Goal: Information Seeking & Learning: Find specific fact

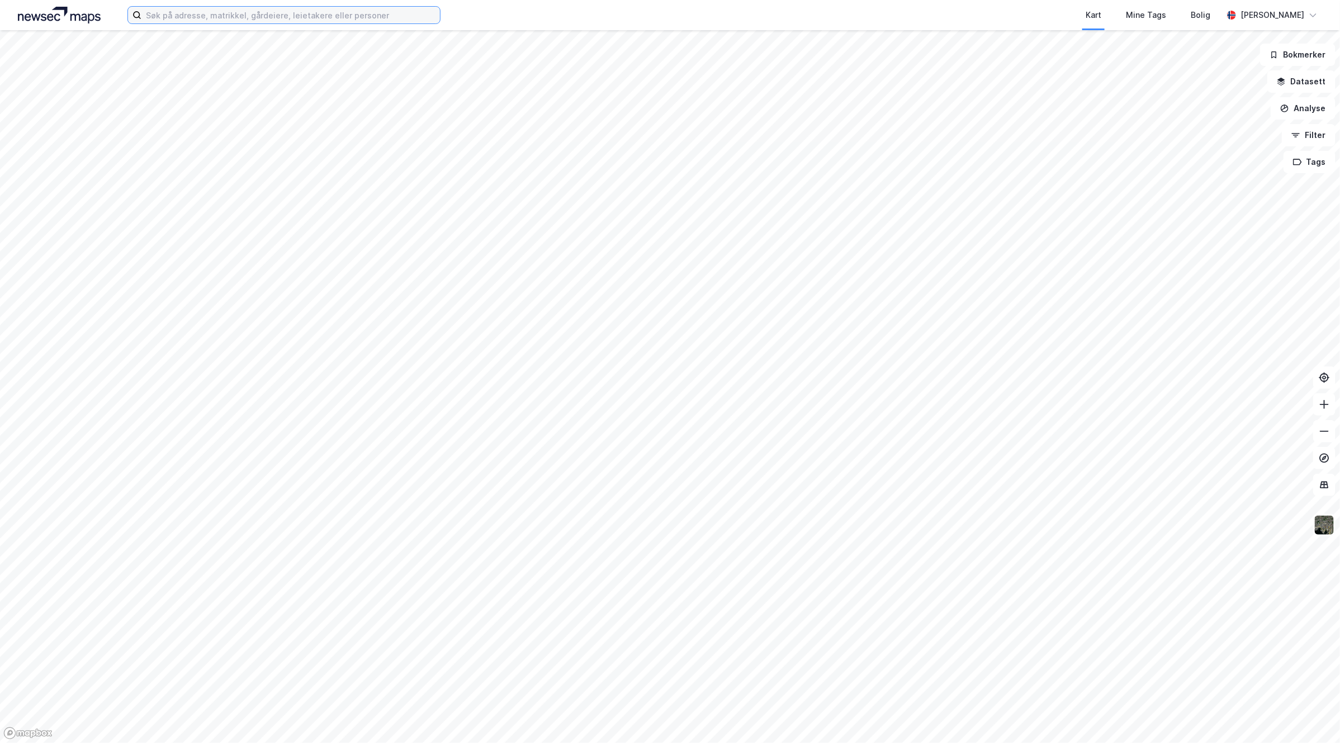
click at [222, 9] on input at bounding box center [290, 15] width 298 height 17
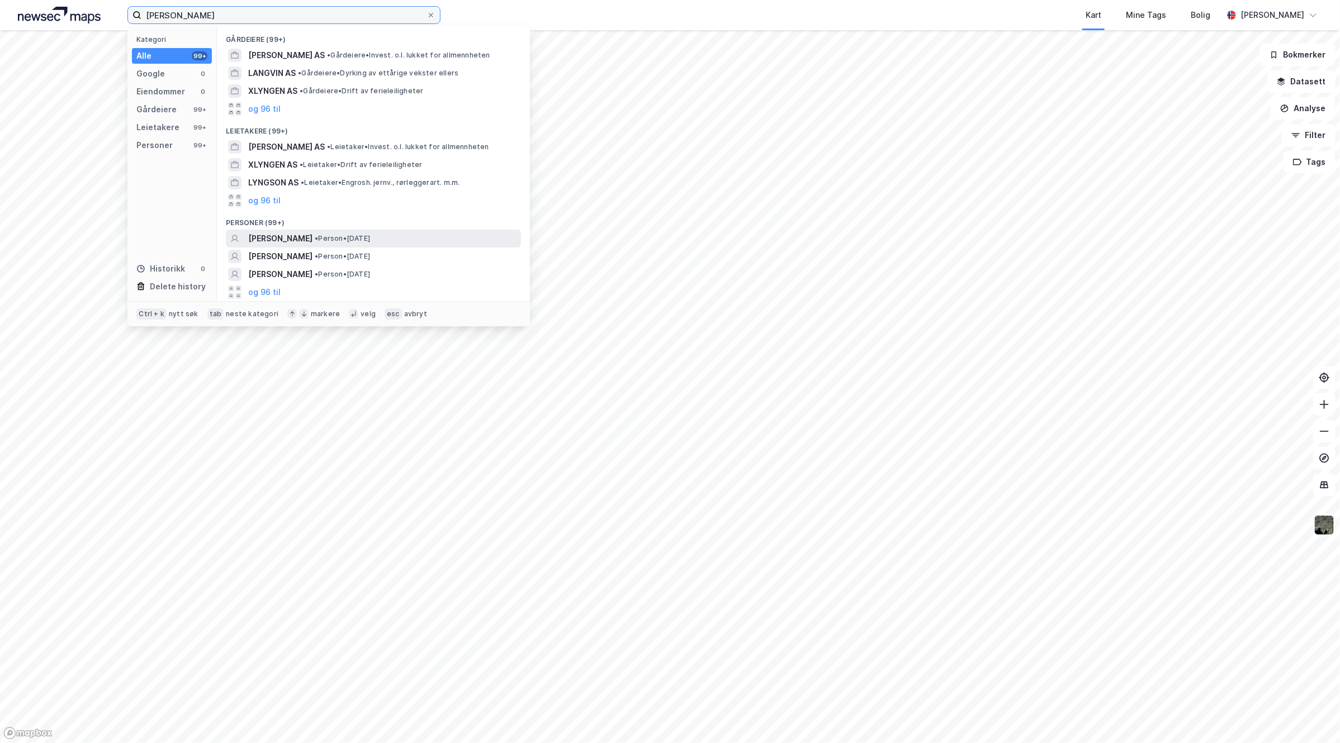
type input "[PERSON_NAME]"
click at [370, 236] on span "• Person • [DATE]" at bounding box center [342, 238] width 55 height 9
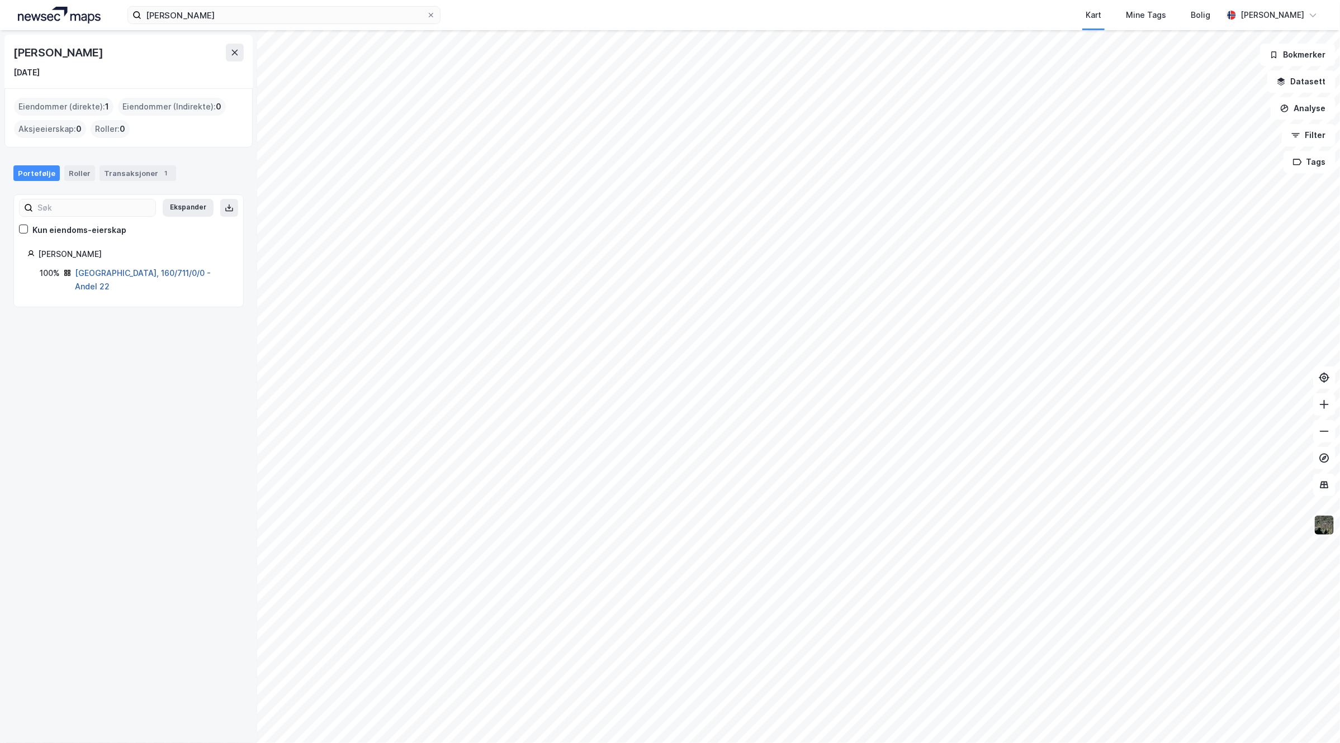
click at [161, 273] on link "[GEOGRAPHIC_DATA], 160/711/0/0 - Andel 22" at bounding box center [143, 279] width 136 height 23
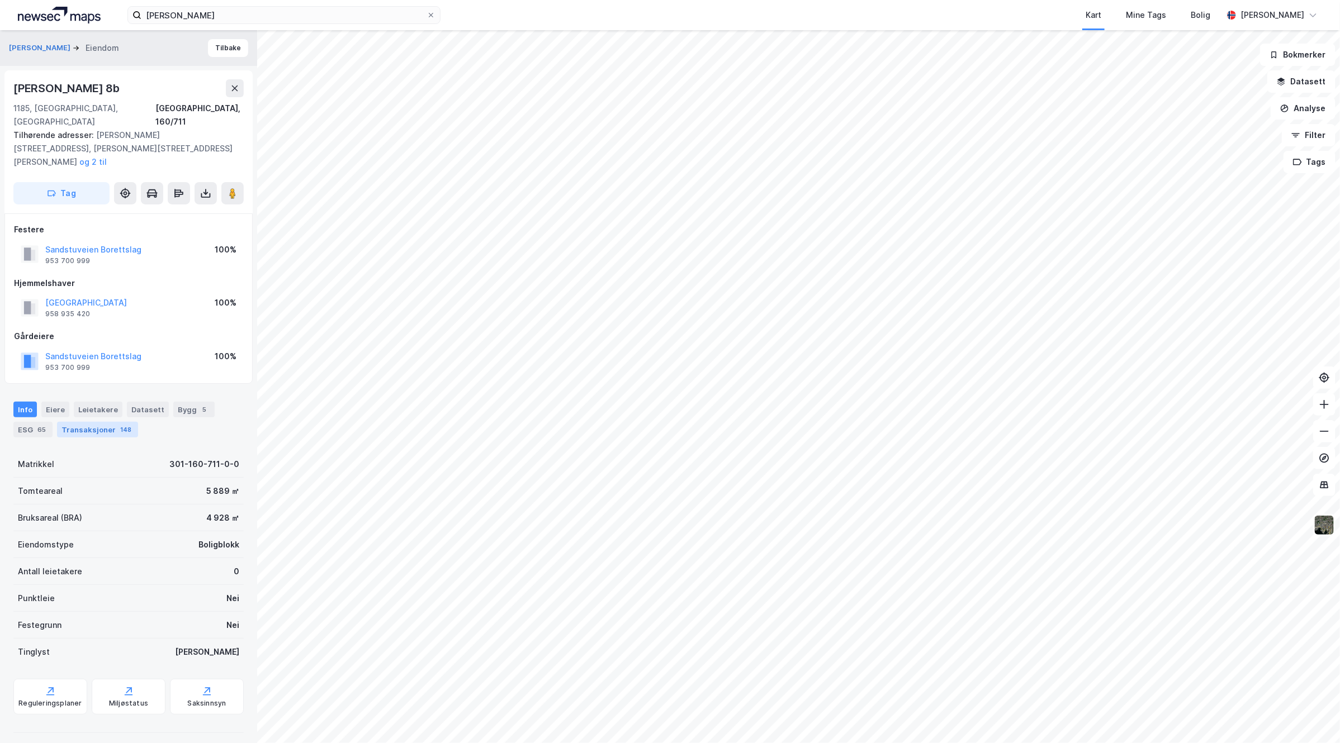
click at [93, 422] on div "Transaksjoner 148" at bounding box center [97, 430] width 81 height 16
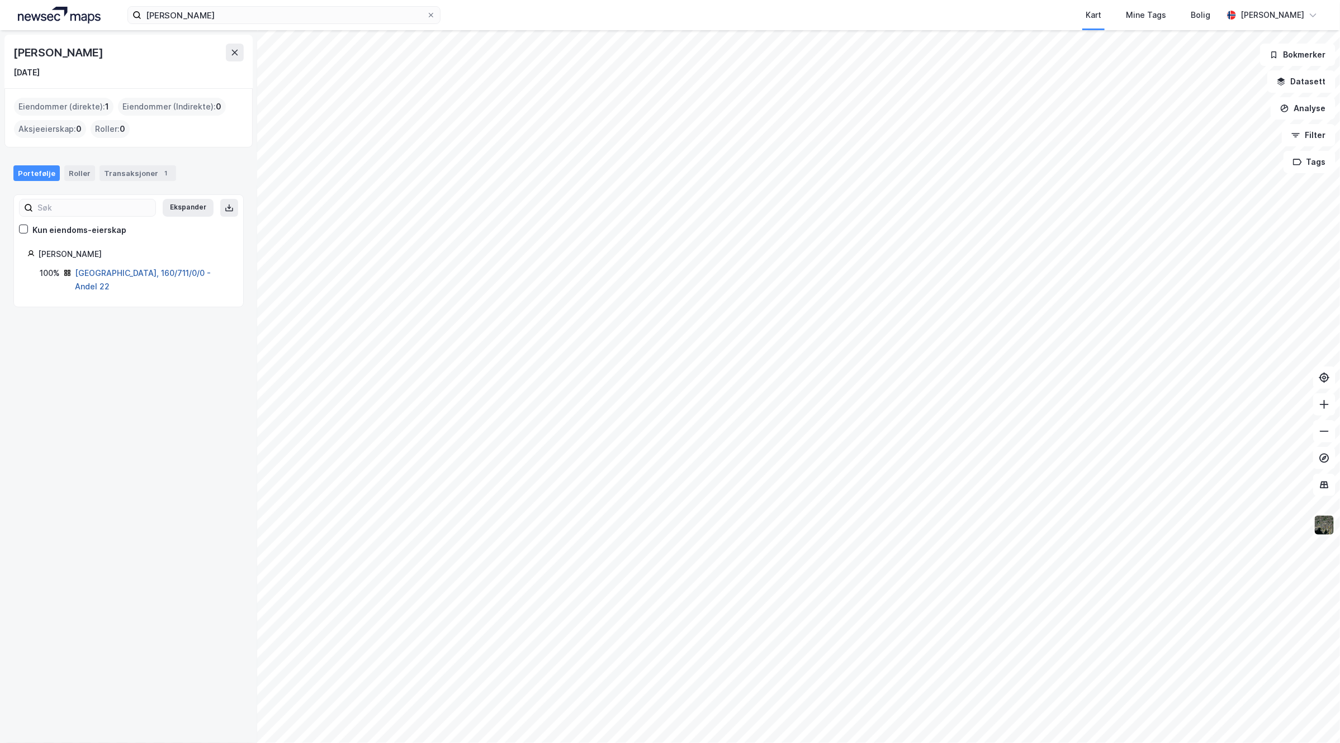
click at [107, 273] on link "[GEOGRAPHIC_DATA], 160/711/0/0 - Andel 22" at bounding box center [143, 279] width 136 height 23
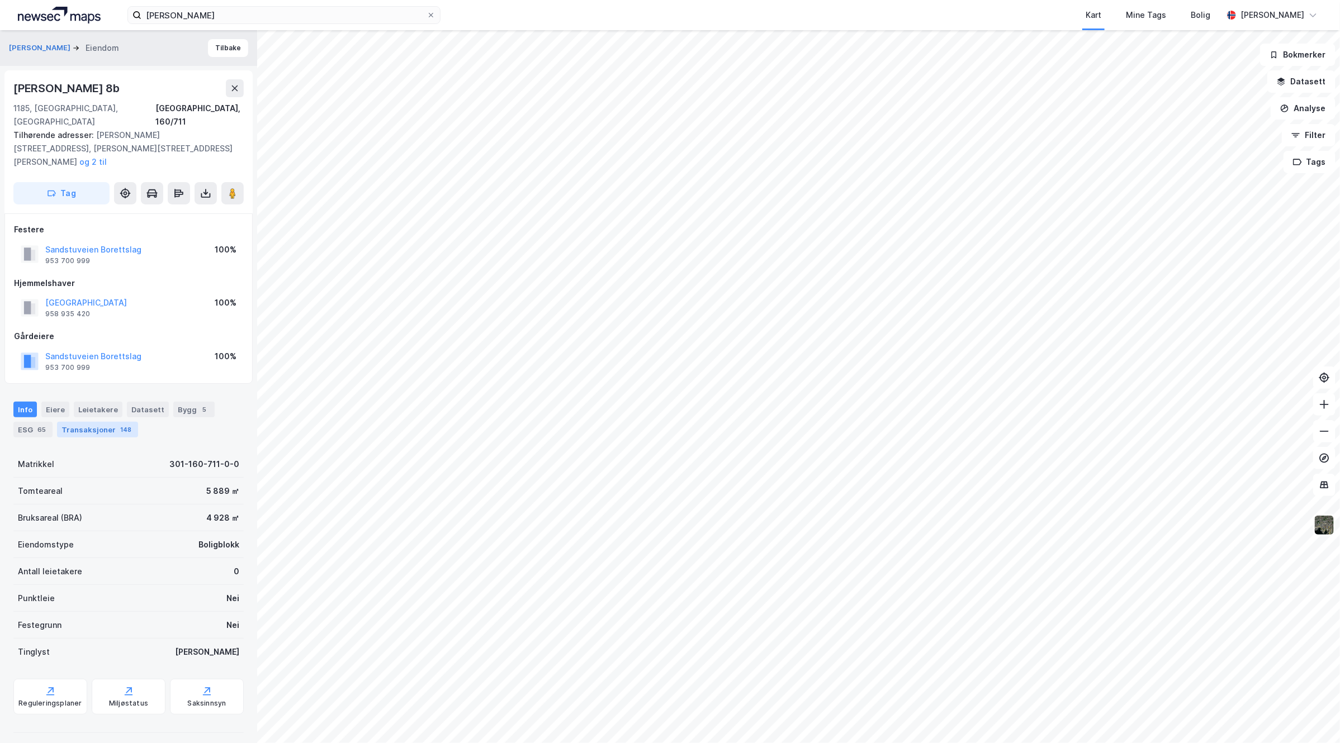
click at [92, 422] on div "Transaksjoner 148" at bounding box center [97, 430] width 81 height 16
